Goal: Task Accomplishment & Management: Complete application form

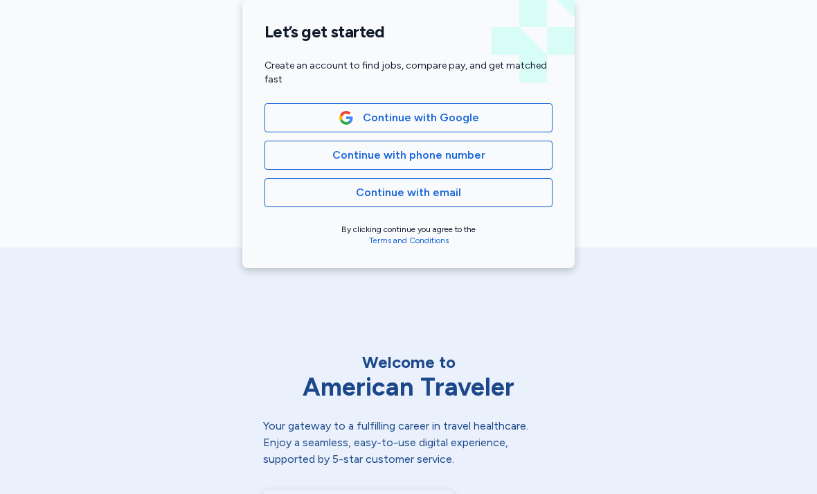
scroll to position [339, 0]
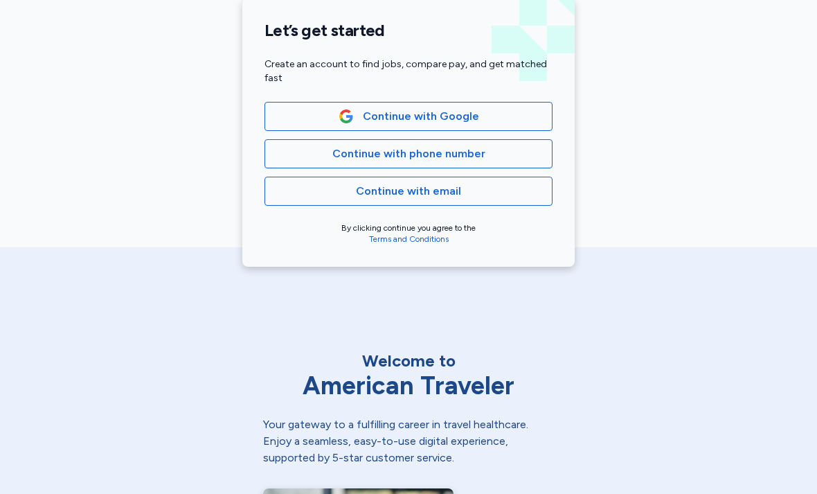
click at [536, 129] on button "Continue with Google" at bounding box center [408, 116] width 288 height 29
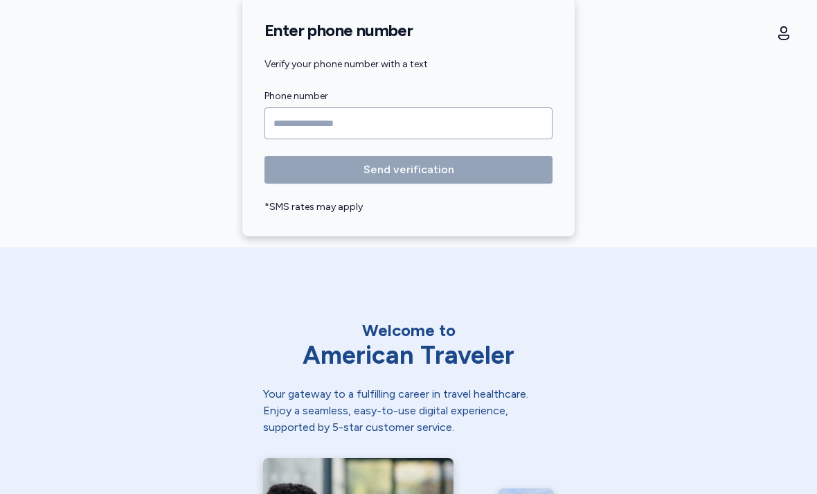
click at [517, 134] on input "Phone number" at bounding box center [408, 123] width 288 height 32
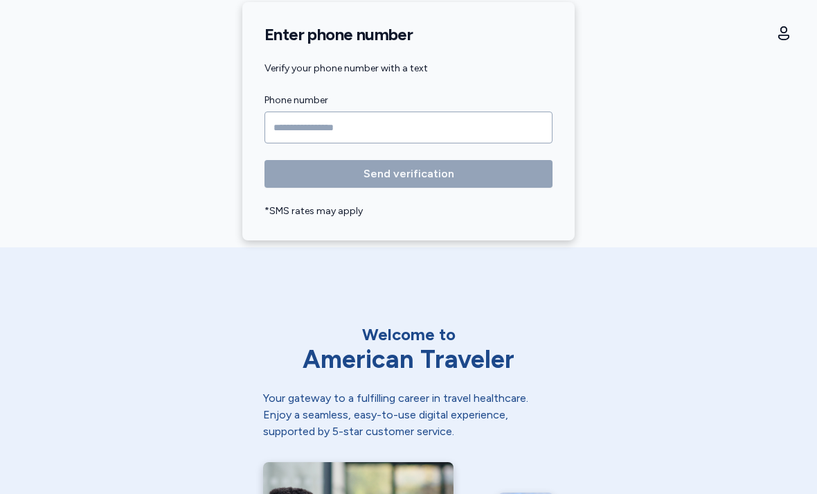
scroll to position [334, 0]
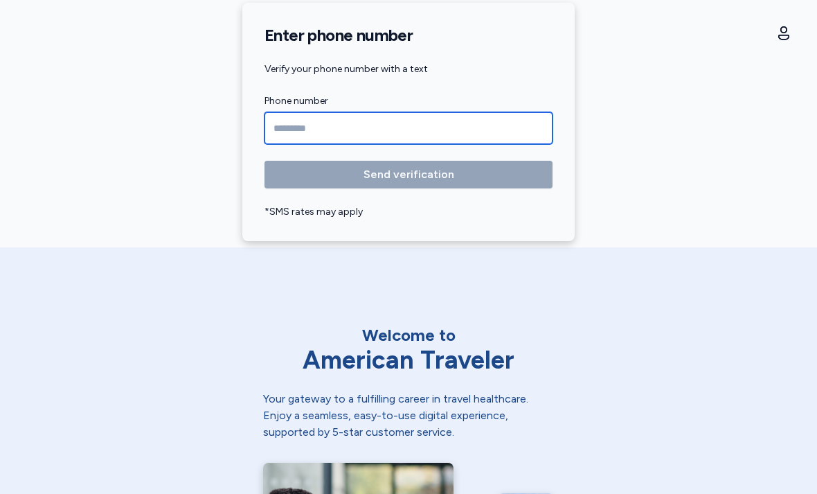
type input "**********"
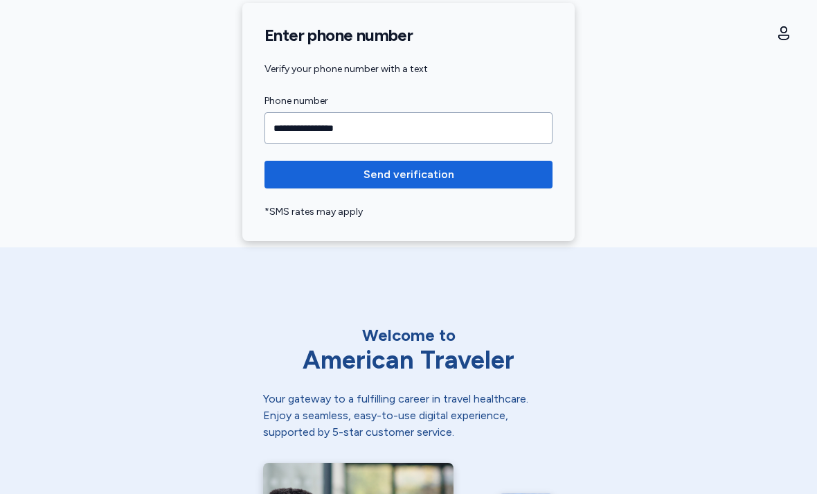
click at [529, 170] on span "Send verification" at bounding box center [409, 174] width 266 height 17
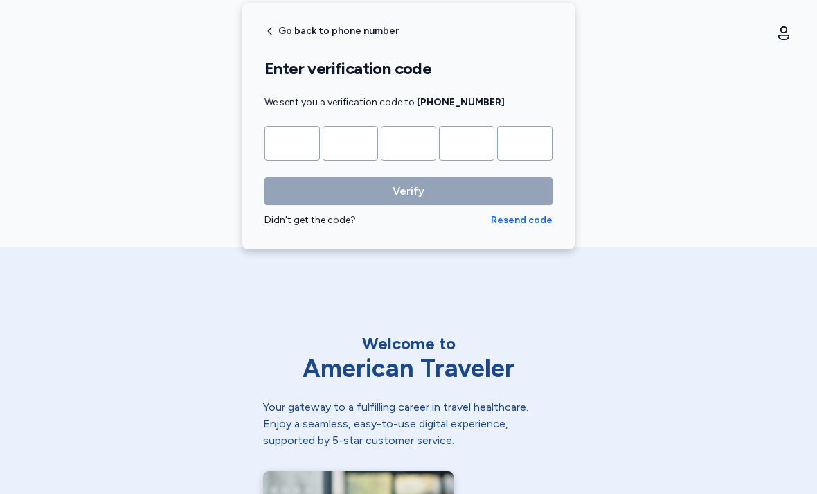
click at [275, 153] on input "Please enter OTP character 1" at bounding box center [291, 143] width 55 height 35
click at [293, 142] on input "Please enter OTP character 1" at bounding box center [291, 143] width 55 height 35
type input "*"
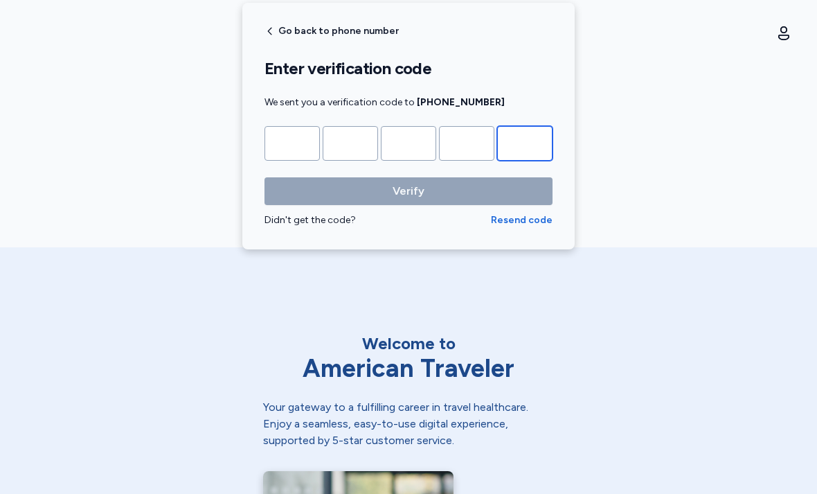
type input "*"
click at [409, 191] on button "Verify" at bounding box center [408, 191] width 288 height 28
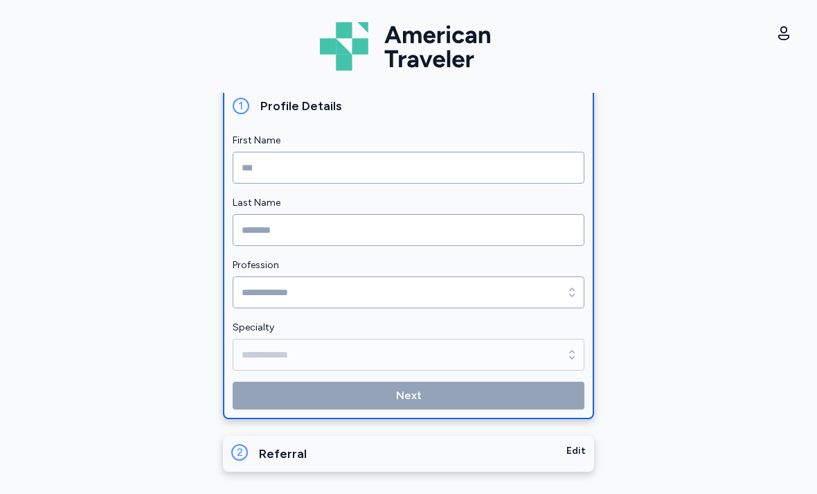
scroll to position [207, 0]
click at [790, 37] on icon "button" at bounding box center [783, 33] width 17 height 17
click at [787, 28] on icon "button" at bounding box center [783, 33] width 17 height 17
click at [667, 109] on button "Sign out" at bounding box center [706, 100] width 177 height 28
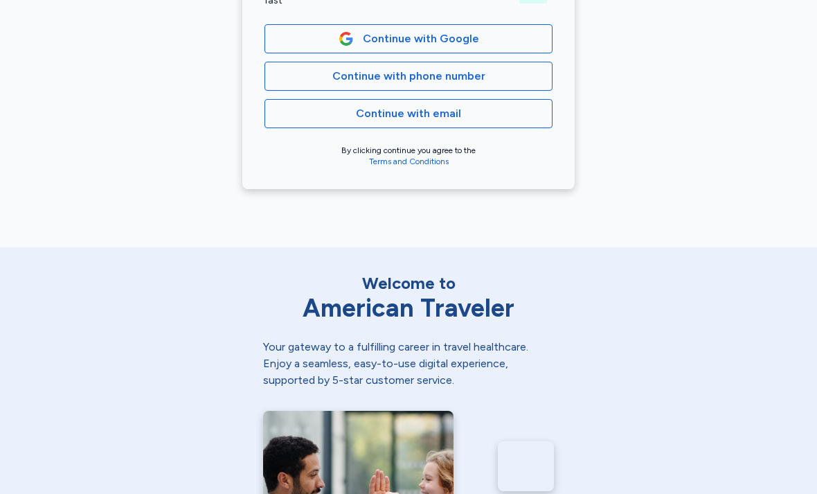
scroll to position [413, 0]
